Goal: Find specific page/section: Find specific page/section

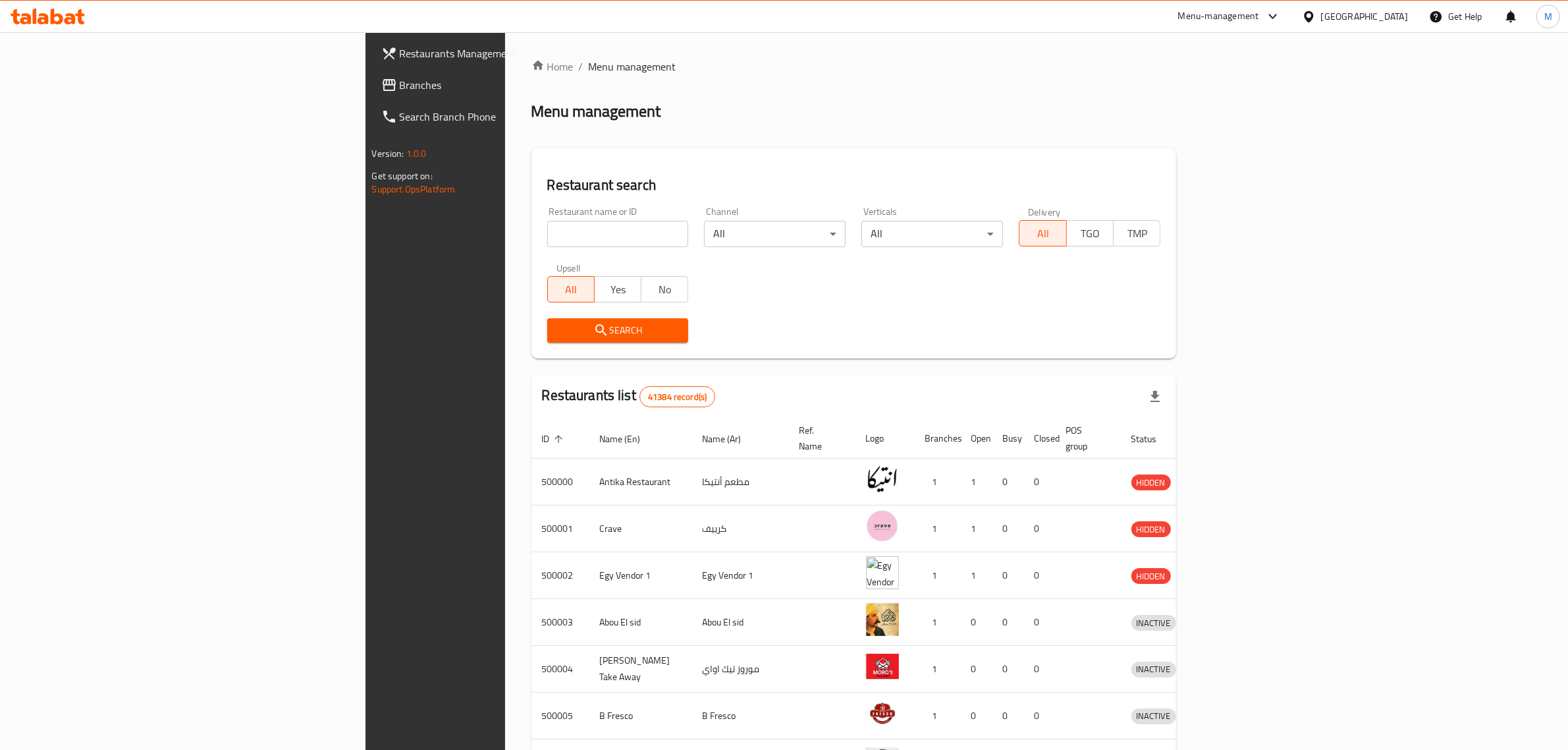
click at [1387, 17] on div "[GEOGRAPHIC_DATA]" at bounding box center [1365, 17] width 87 height 15
click at [1223, 202] on div "Jordan" at bounding box center [1235, 192] width 47 height 31
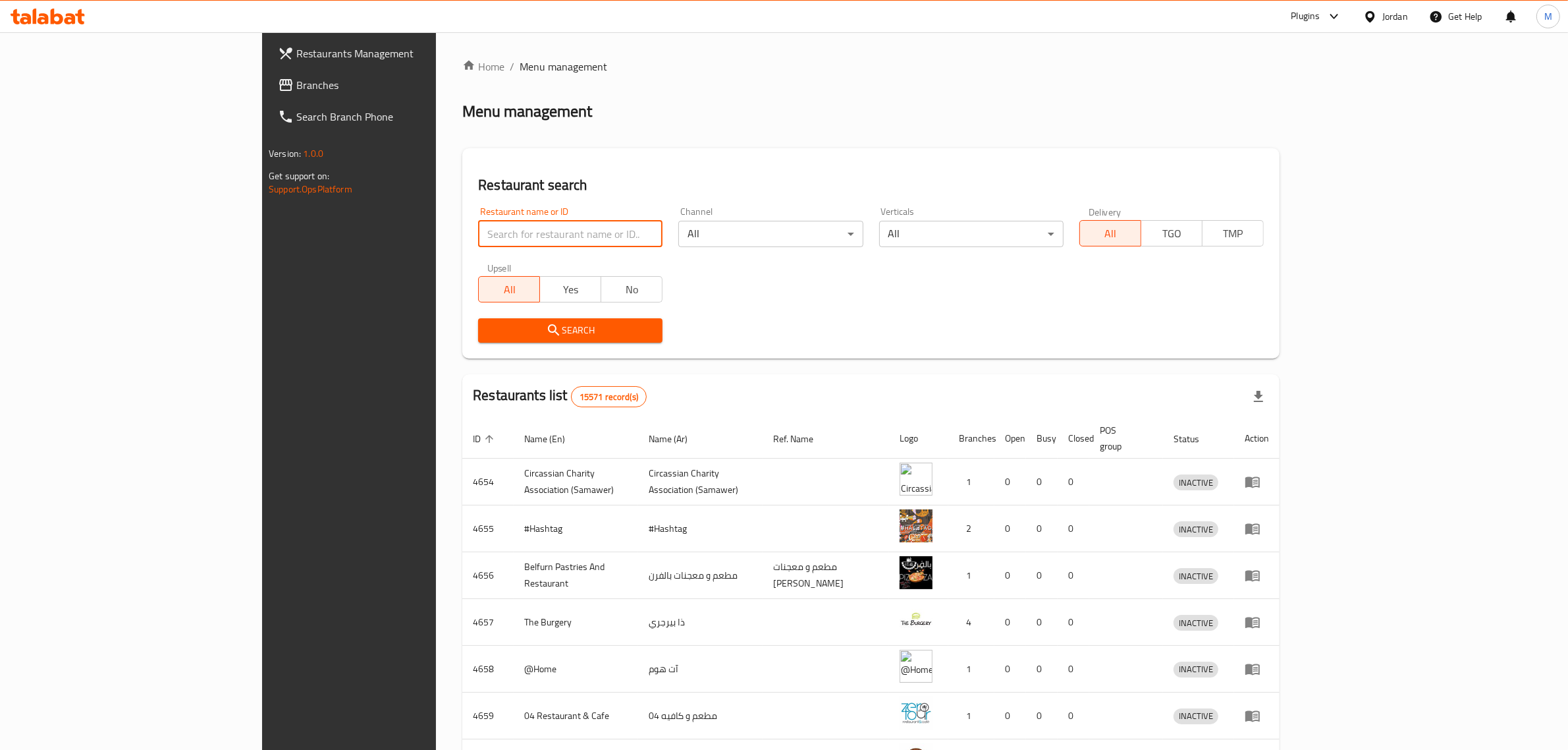
click at [490, 235] on input "search" at bounding box center [570, 234] width 184 height 26
paste input "623507"
type input "623507"
click button "Search" at bounding box center [570, 331] width 184 height 24
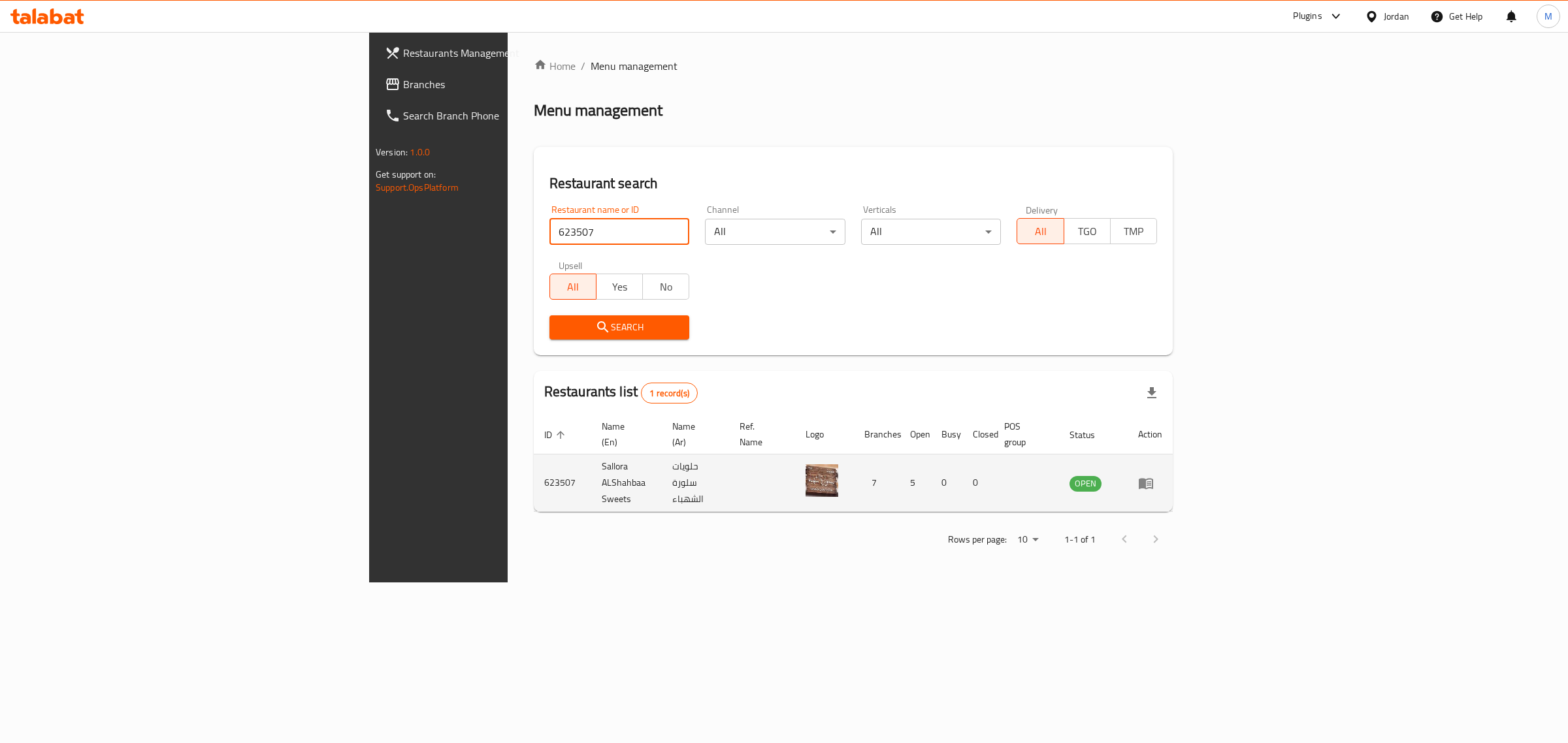
click at [591, 465] on td "Sallora ALShahbaa Sweets" at bounding box center [627, 483] width 71 height 57
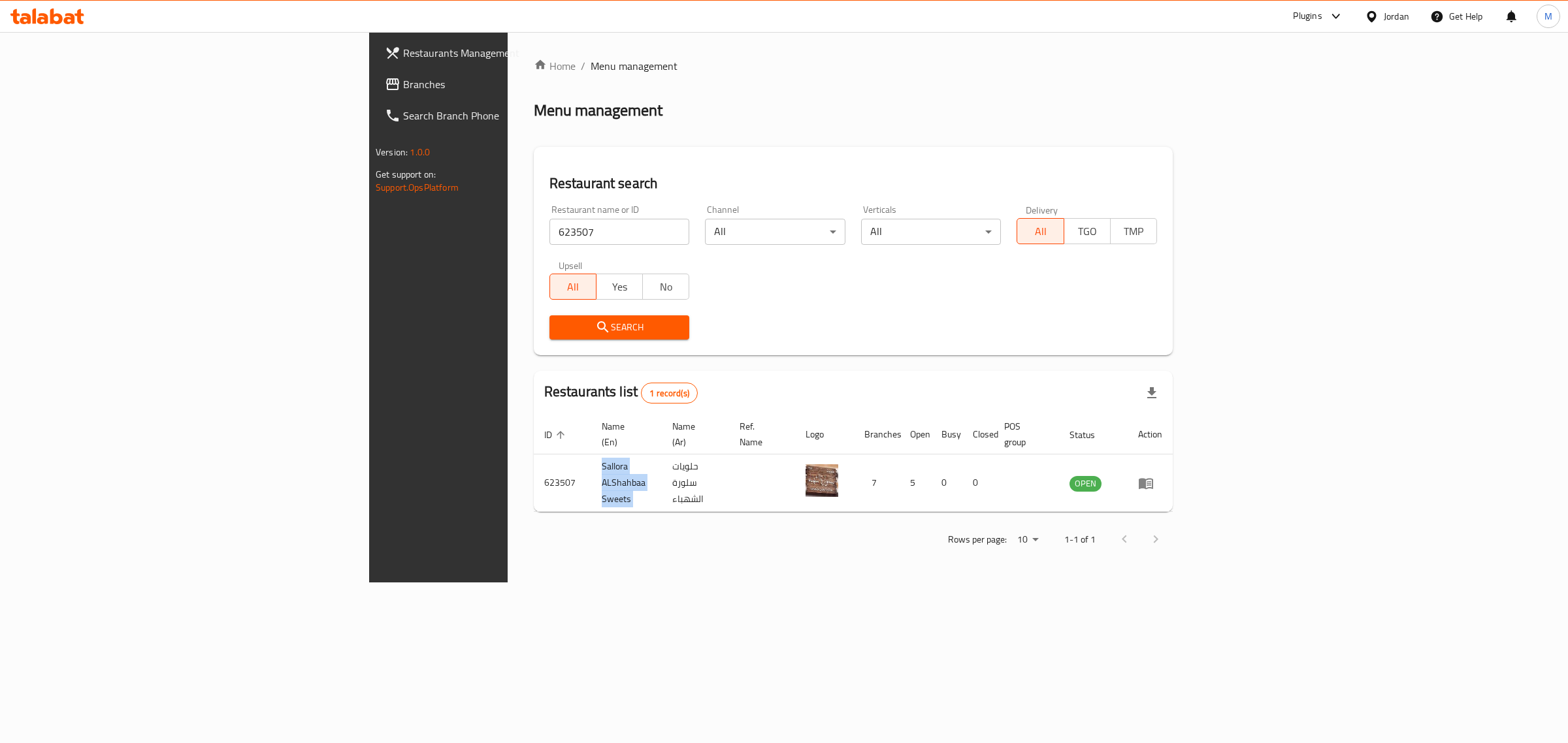
copy td "Sallora ALShahbaa Sweets"
click at [556, 558] on div "Home / Menu management Menu management Restaurant search Restaurant name or ID …" at bounding box center [853, 307] width 691 height 550
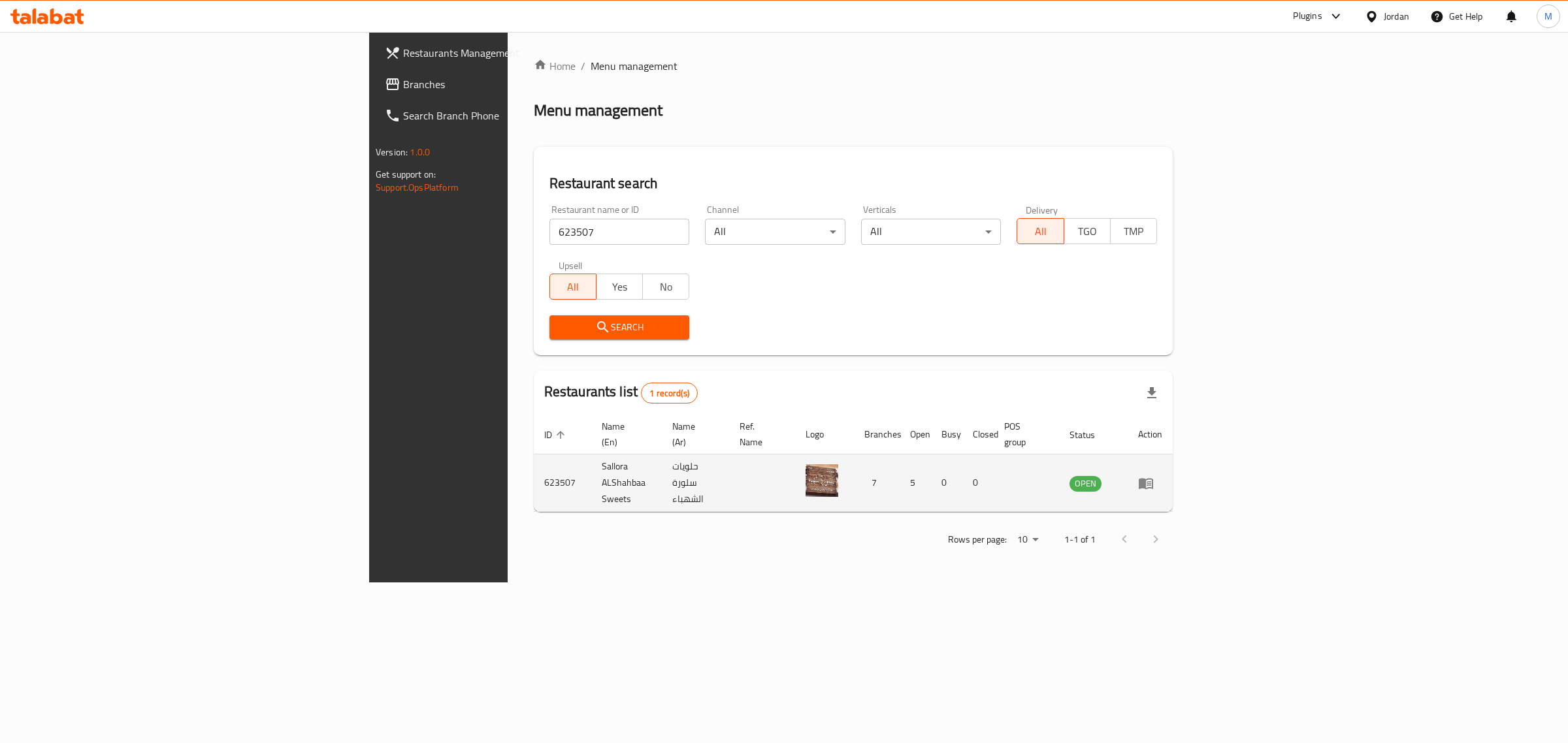
click at [591, 464] on td "Sallora ALShahbaa Sweets" at bounding box center [627, 483] width 71 height 57
copy td "Sallora ALShahbaa Sweets"
